Goal: Transaction & Acquisition: Register for event/course

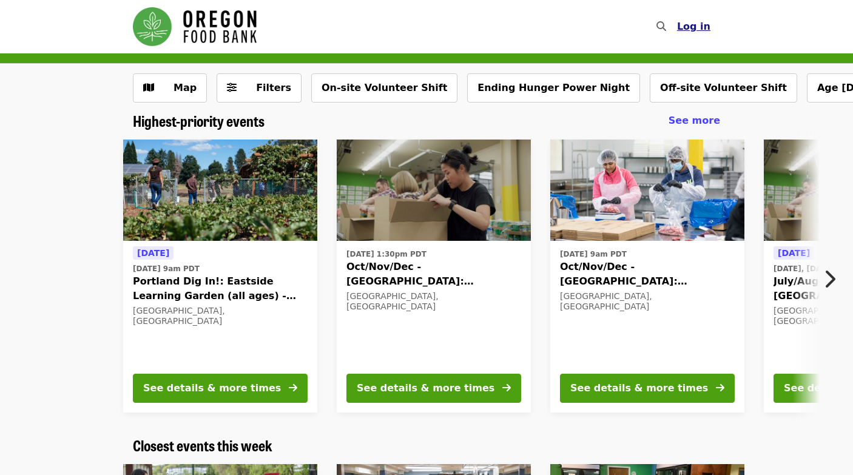
click at [692, 25] on span "Log in" at bounding box center [693, 27] width 33 height 12
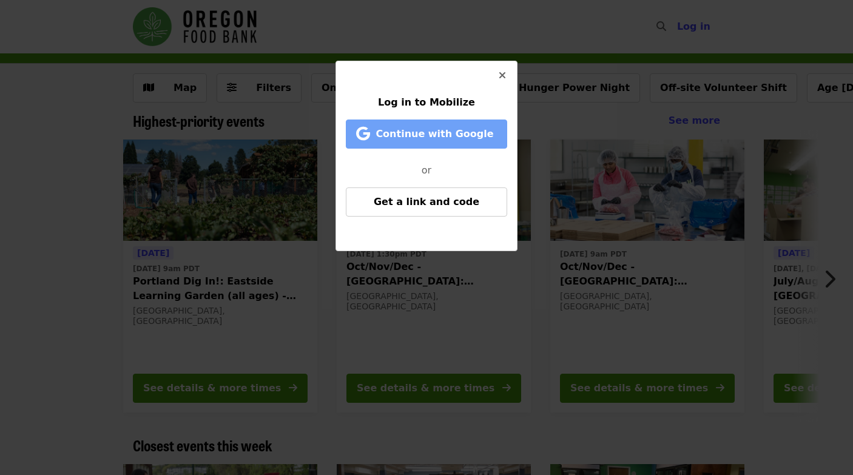
click at [437, 133] on span "Continue with Google" at bounding box center [435, 134] width 118 height 12
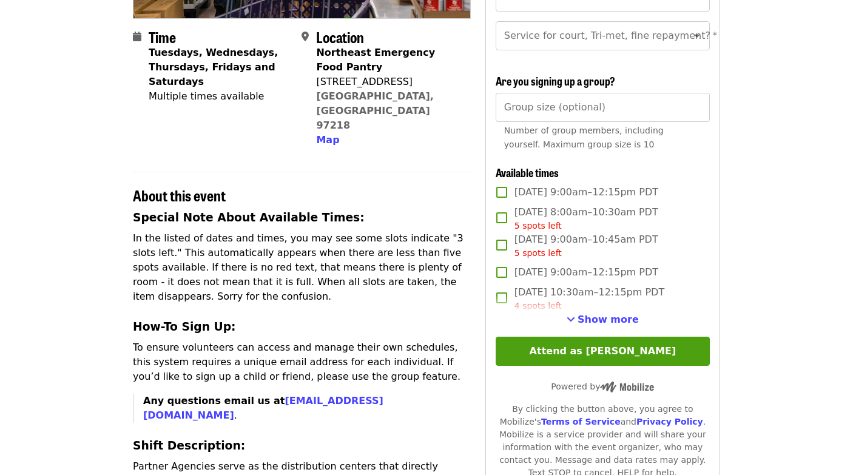
scroll to position [272, 0]
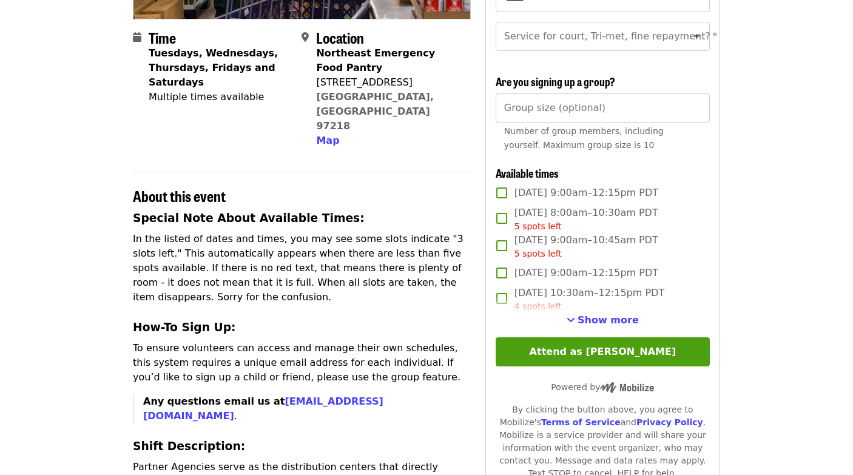
click at [586, 271] on span "[DATE] 9:00am–12:15pm PDT" at bounding box center [586, 273] width 144 height 15
click at [604, 320] on span "Show more" at bounding box center [608, 320] width 61 height 12
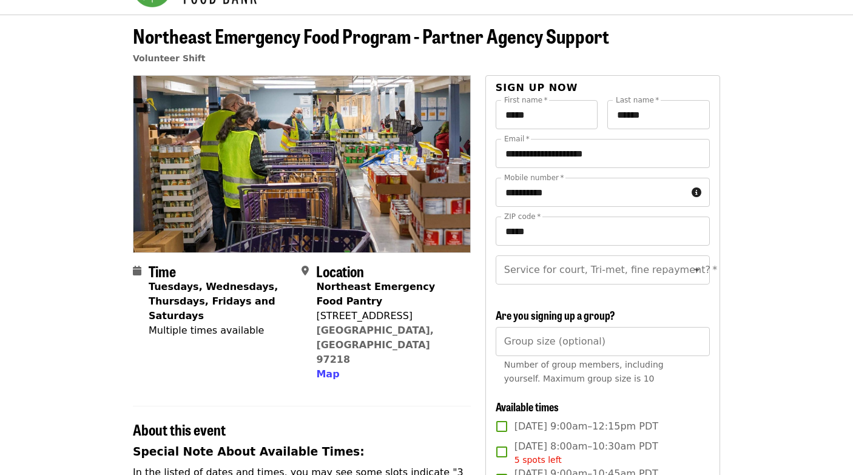
scroll to position [38, 0]
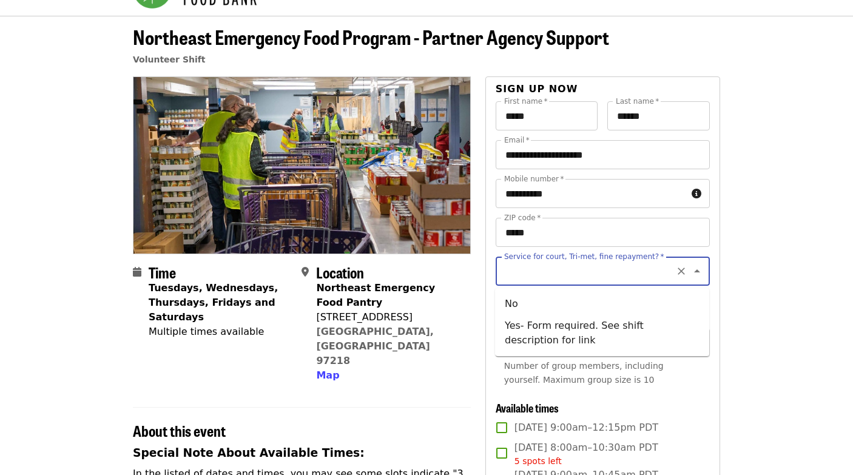
click at [633, 265] on input "Service for court, Tri-met, fine repayment?   *" at bounding box center [587, 271] width 165 height 23
click at [512, 303] on li "No" at bounding box center [602, 304] width 214 height 22
type input "**"
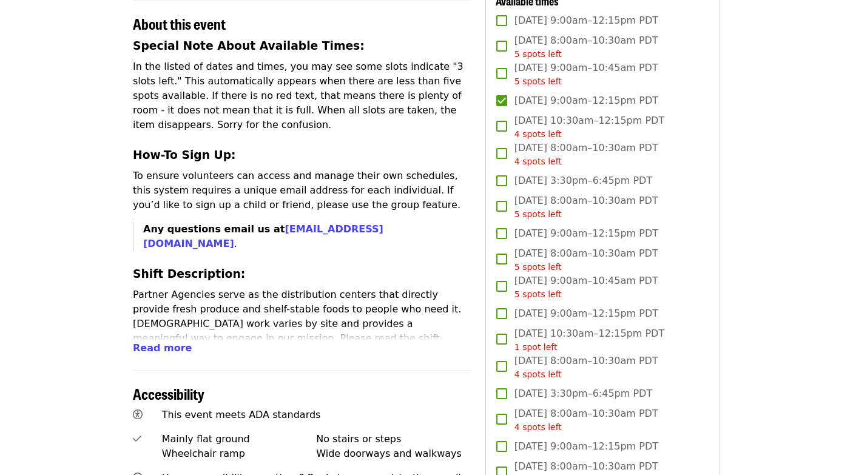
scroll to position [0, 0]
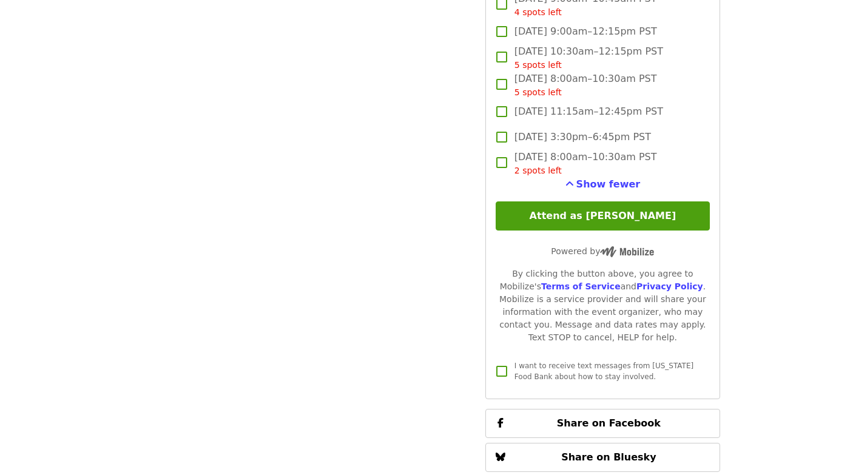
scroll to position [2828, 0]
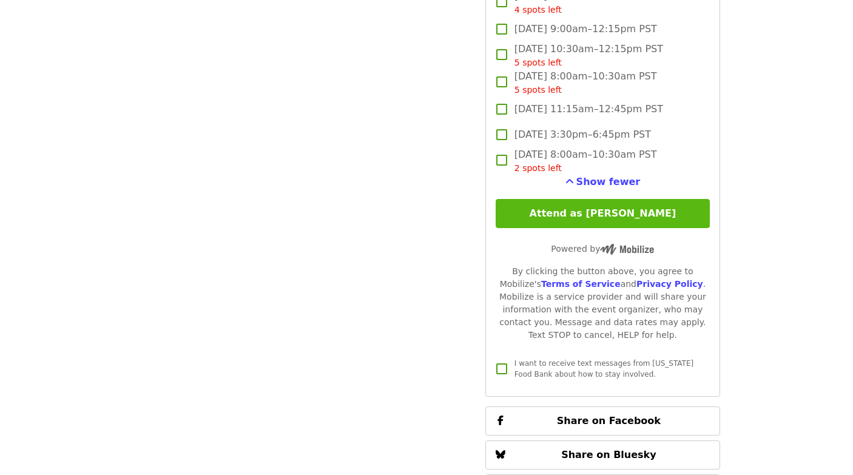
click at [607, 214] on button "Attend as [PERSON_NAME]" at bounding box center [603, 213] width 214 height 29
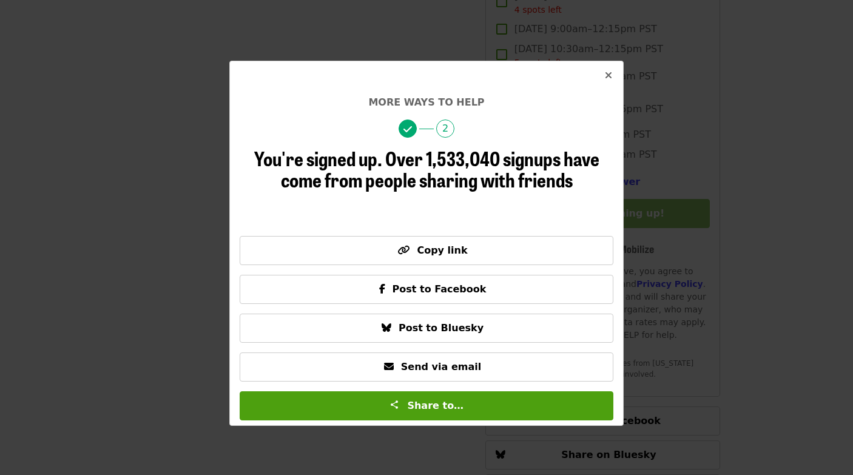
click at [610, 73] on icon "times icon" at bounding box center [608, 76] width 7 height 12
